Goal: Task Accomplishment & Management: Manage account settings

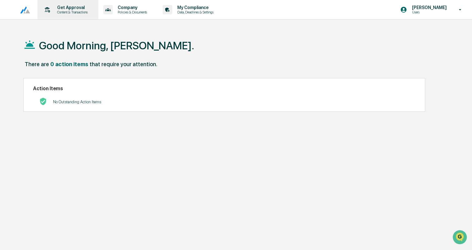
click at [71, 8] on p "Get Approval" at bounding box center [71, 7] width 39 height 5
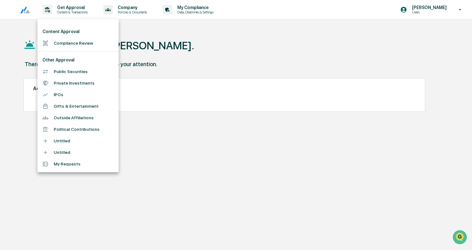
click at [75, 41] on li "Compliance Review" at bounding box center [77, 43] width 81 height 12
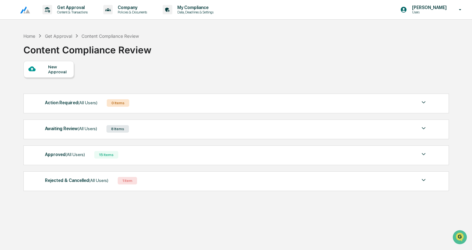
scroll to position [1, 0]
click at [164, 179] on div "Rejected & Cancelled (All Users) 1 Item" at bounding box center [236, 180] width 382 height 9
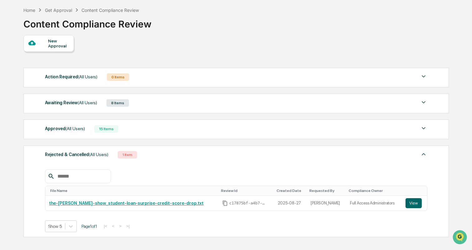
scroll to position [27, 0]
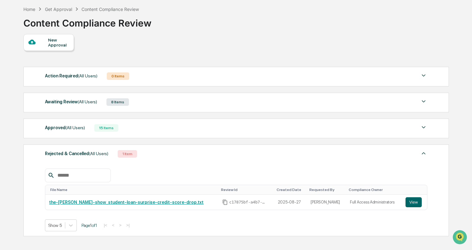
click at [114, 126] on div "15 Items" at bounding box center [106, 127] width 24 height 7
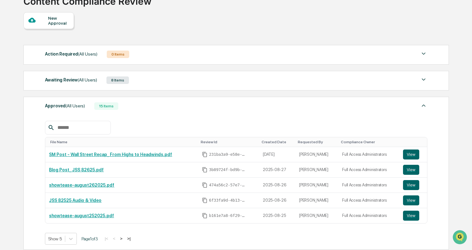
scroll to position [51, 0]
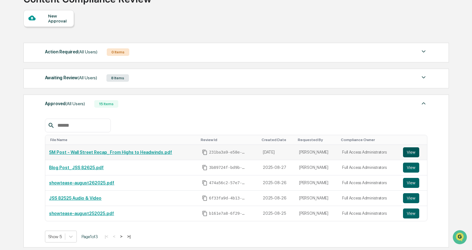
click at [414, 151] on button "View" at bounding box center [411, 152] width 16 height 10
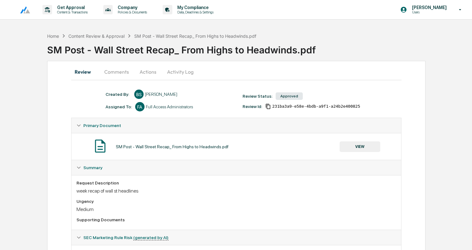
click at [118, 71] on button "Comments" at bounding box center [116, 71] width 35 height 15
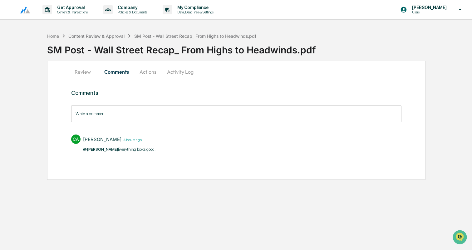
click at [84, 73] on button "Review" at bounding box center [85, 71] width 28 height 15
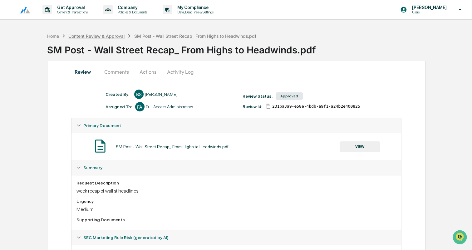
click at [92, 36] on div "Content Review & Approval" at bounding box center [96, 35] width 56 height 5
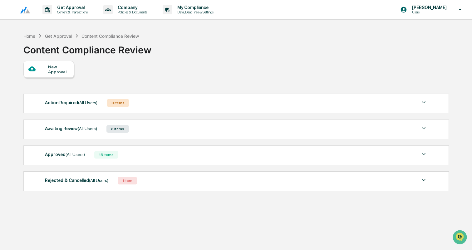
click at [147, 158] on div "Approved (All Users) 15 Items" at bounding box center [236, 154] width 382 height 9
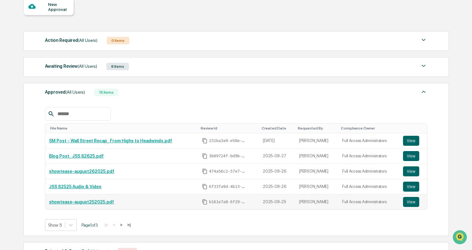
scroll to position [66, 0]
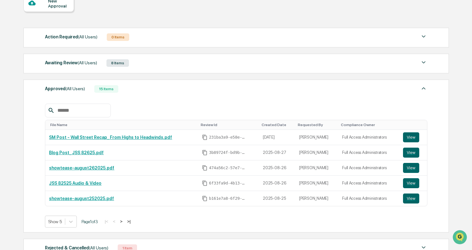
click at [124, 222] on button ">" at bounding box center [121, 221] width 6 height 5
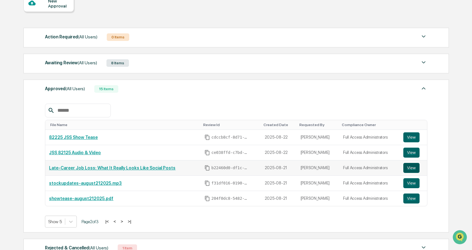
click at [408, 169] on button "View" at bounding box center [411, 168] width 16 height 10
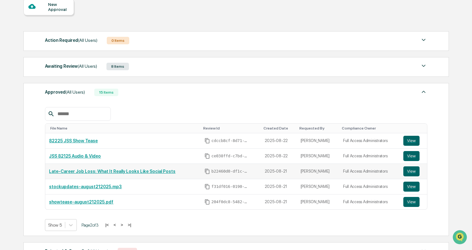
scroll to position [63, 0]
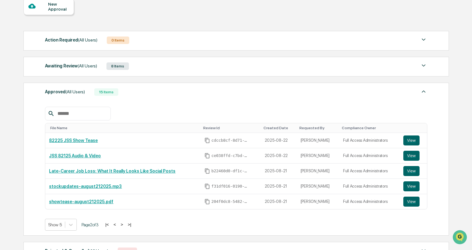
click at [118, 225] on button "<" at bounding box center [115, 224] width 6 height 5
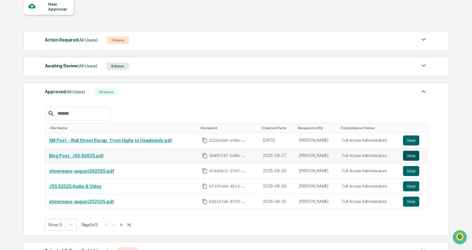
click at [410, 153] on button "View" at bounding box center [411, 156] width 16 height 10
click at [124, 225] on button ">" at bounding box center [121, 224] width 6 height 5
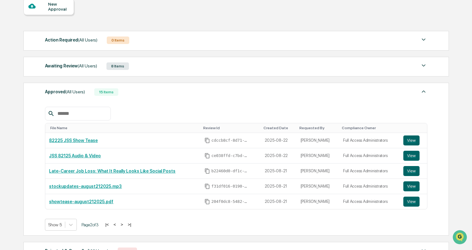
click at [118, 225] on button "<" at bounding box center [115, 224] width 6 height 5
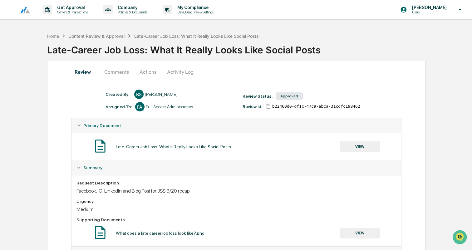
click at [114, 71] on button "Comments" at bounding box center [116, 71] width 35 height 15
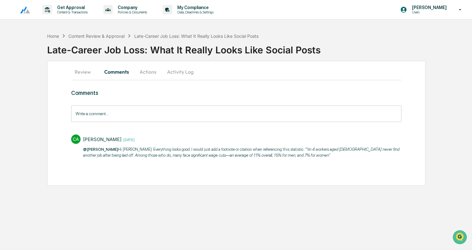
click at [88, 70] on button "Review" at bounding box center [85, 71] width 28 height 15
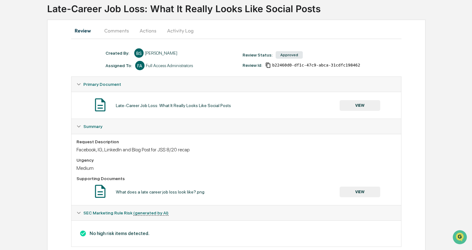
scroll to position [55, 0]
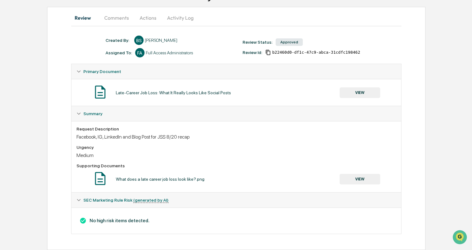
click at [368, 179] on button "VIEW" at bounding box center [359, 179] width 41 height 11
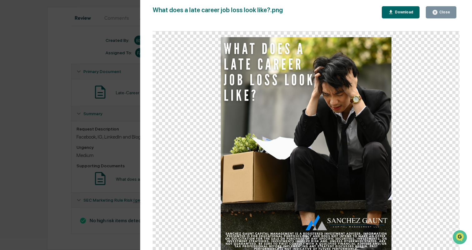
scroll to position [0, 0]
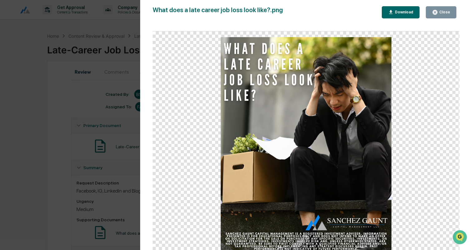
click at [111, 73] on div "Version History [DATE] 09:19 PM [PERSON_NAME] What does a late career job loss …" at bounding box center [236, 125] width 472 height 250
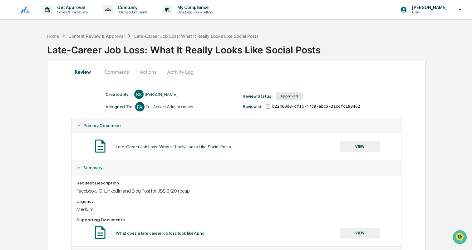
scroll to position [55, 0]
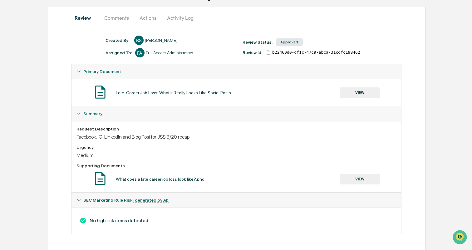
click at [359, 92] on button "VIEW" at bounding box center [359, 92] width 41 height 11
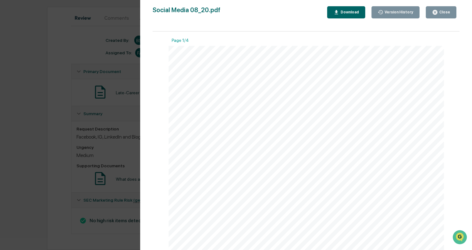
click at [55, 74] on div "Version History [DATE] 09:19 PM [PERSON_NAME] Social Media 08_20.pdf Close Vers…" at bounding box center [236, 125] width 472 height 250
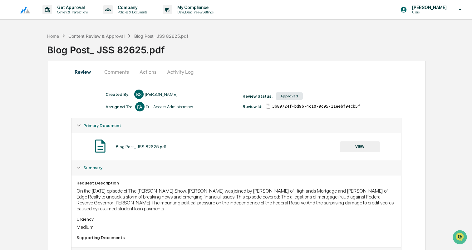
click at [352, 151] on button "VIEW" at bounding box center [359, 146] width 41 height 11
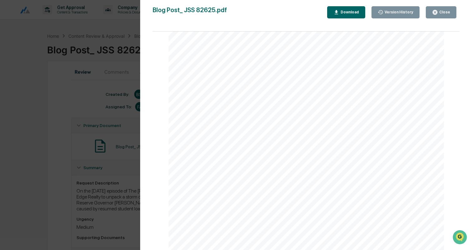
scroll to position [30, 0]
click at [57, 119] on div "Version History 08/27/2025, 08:00 PM Bailey Sanchez Blog Post_ JSS 82625.pdf Cl…" at bounding box center [236, 125] width 472 height 250
